Goal: Find specific page/section: Find specific page/section

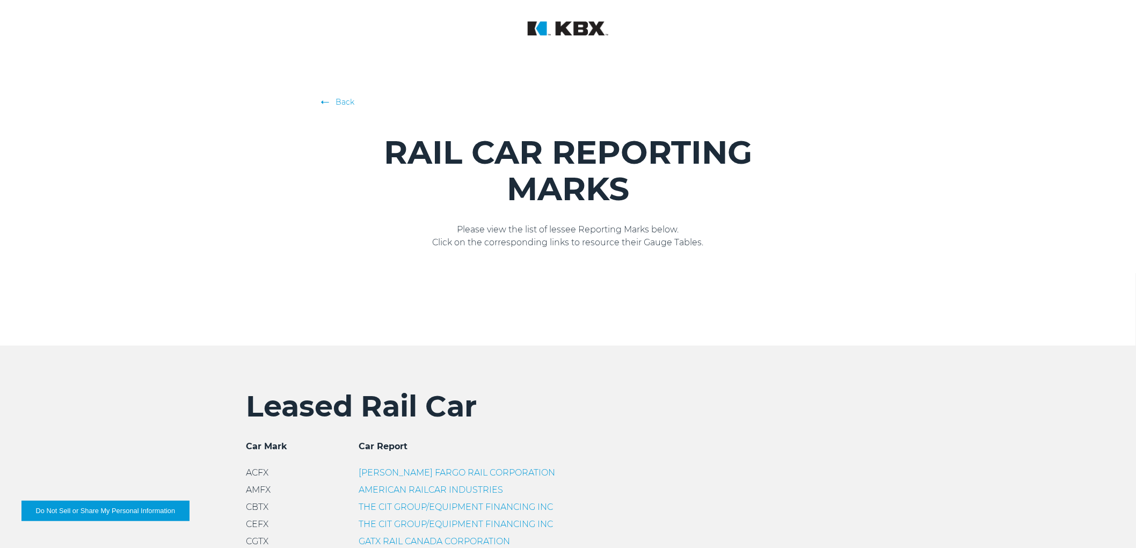
click at [349, 98] on link "Back" at bounding box center [568, 102] width 489 height 11
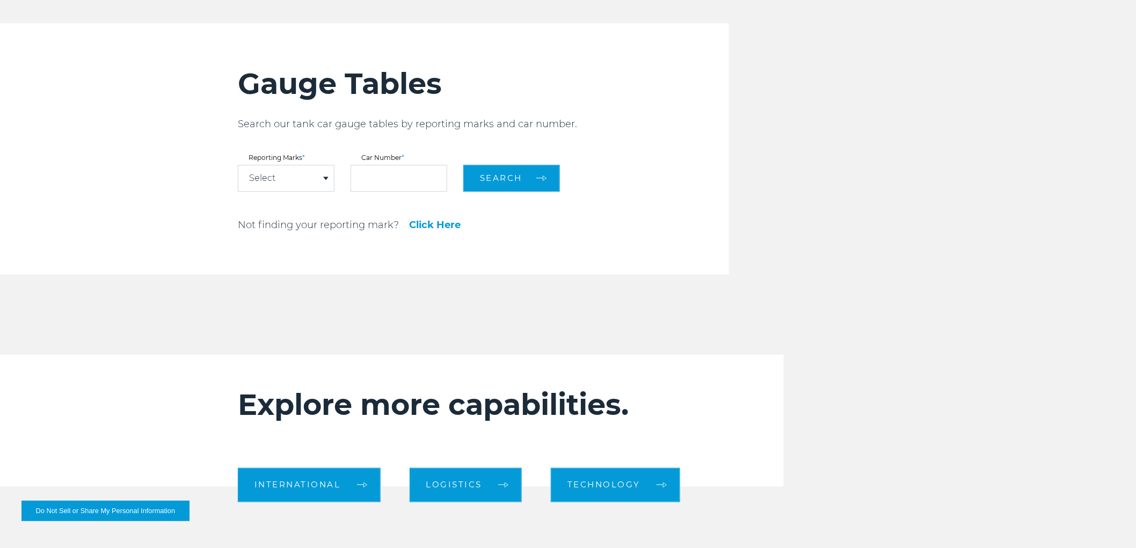
scroll to position [1253, 0]
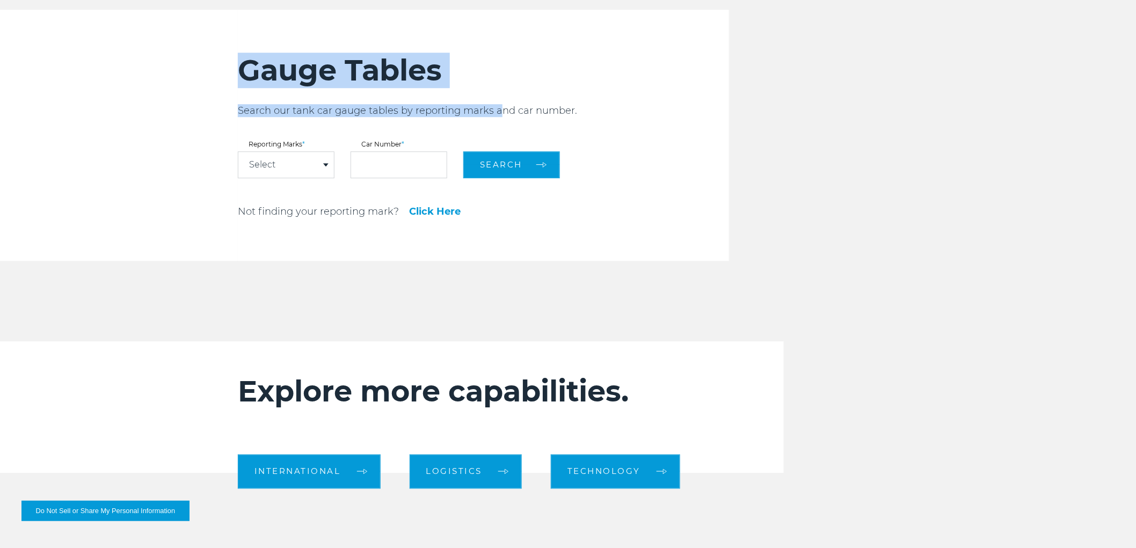
drag, startPoint x: 238, startPoint y: 77, endPoint x: 496, endPoint y: 90, distance: 258.1
click at [496, 90] on div "Gauge Tables Search our tank car gauge tables by reporting marks and car number…" at bounding box center [483, 135] width 491 height 251
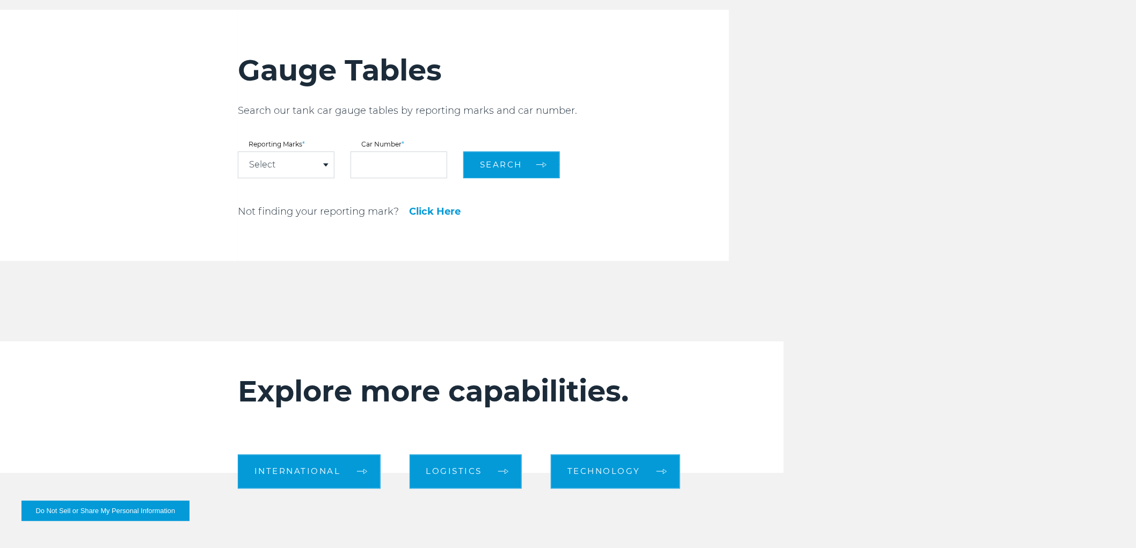
click at [829, 151] on div "Gauge Tables Search our tank car gauge tables by reporting marks and car number…" at bounding box center [568, 135] width 677 height 251
